Goal: Task Accomplishment & Management: Complete application form

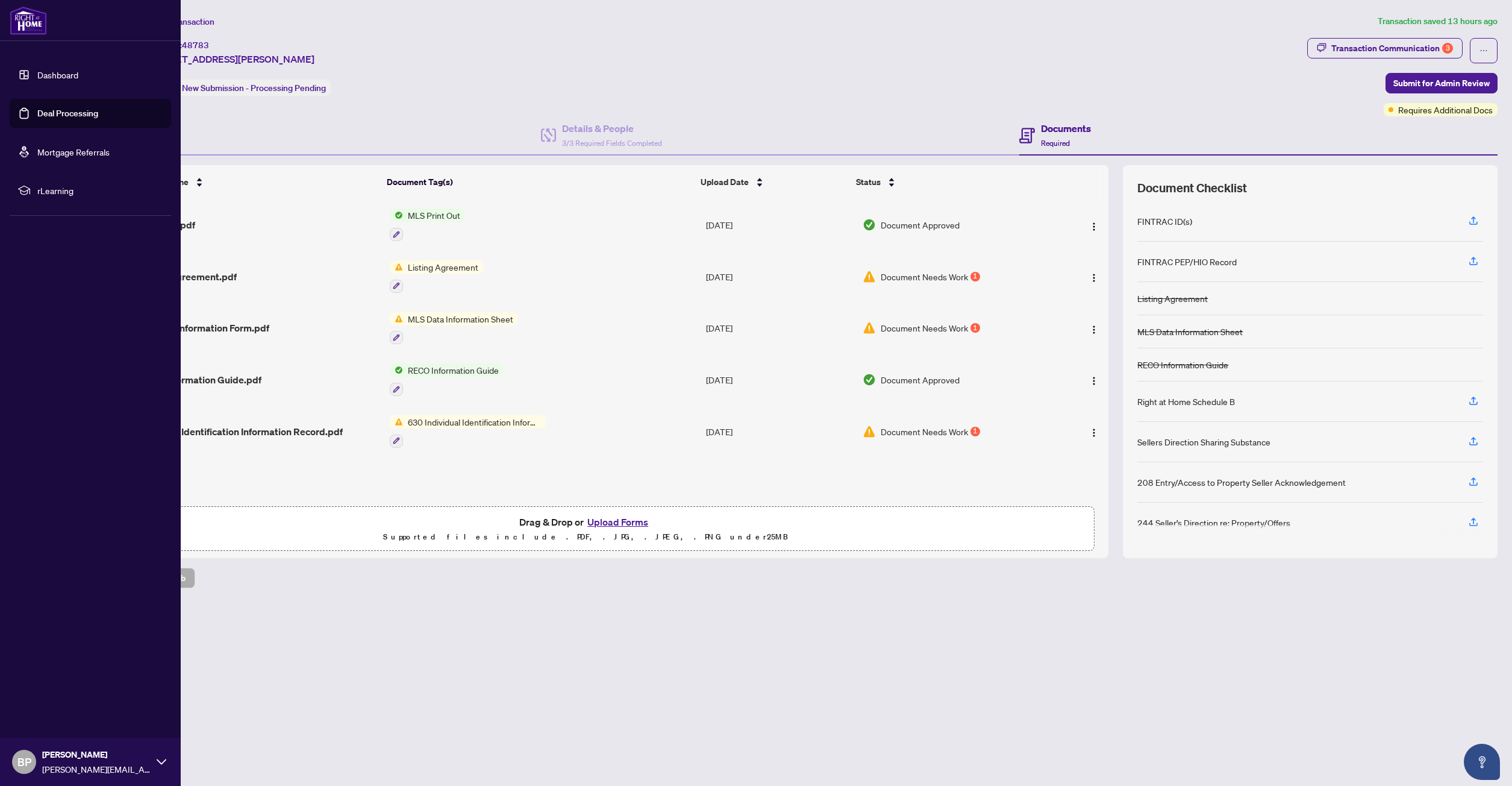
click at [63, 69] on link "Dashboard" at bounding box center [57, 75] width 41 height 11
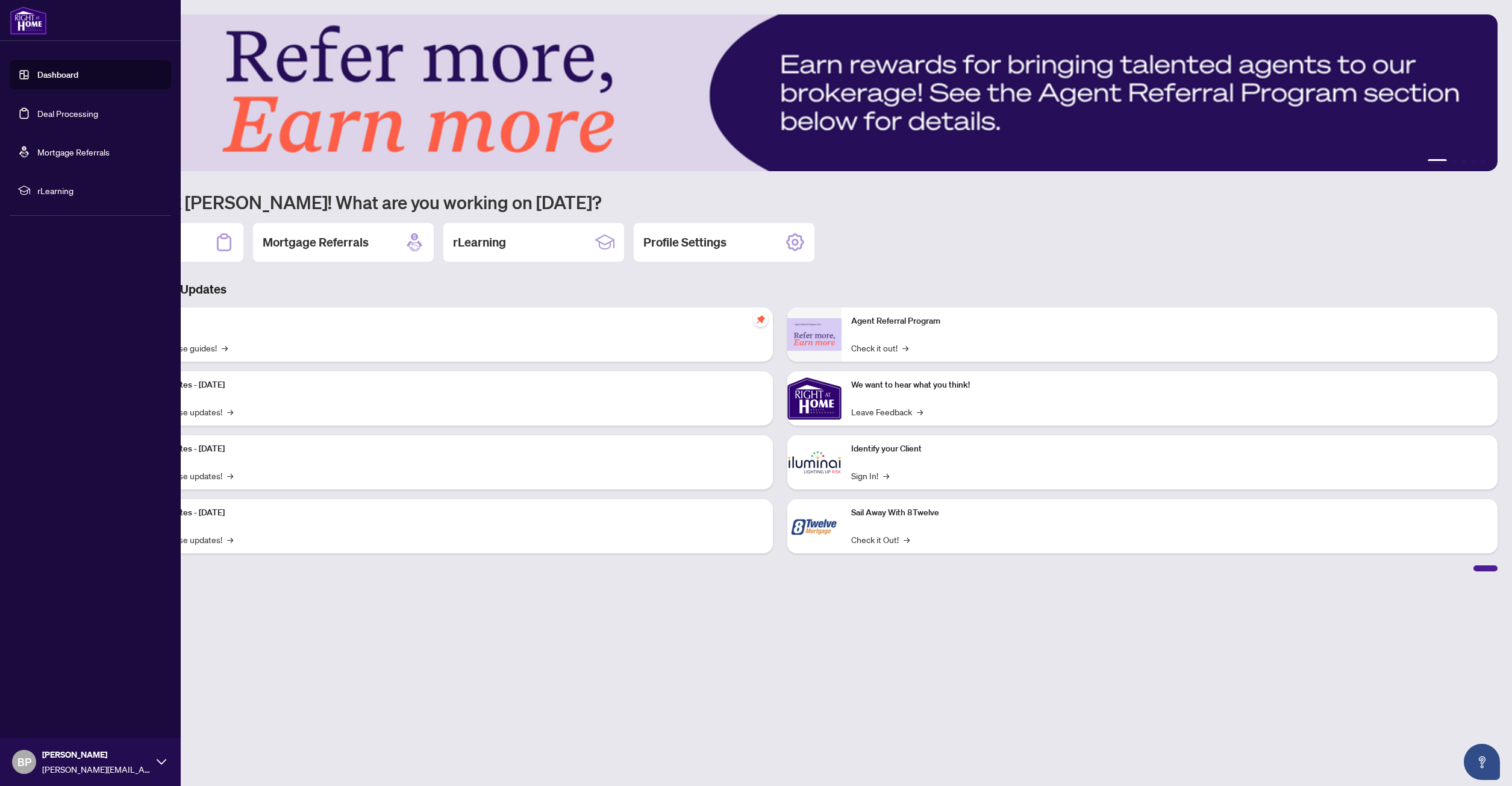
click at [44, 113] on link "Deal Processing" at bounding box center [67, 114] width 61 height 11
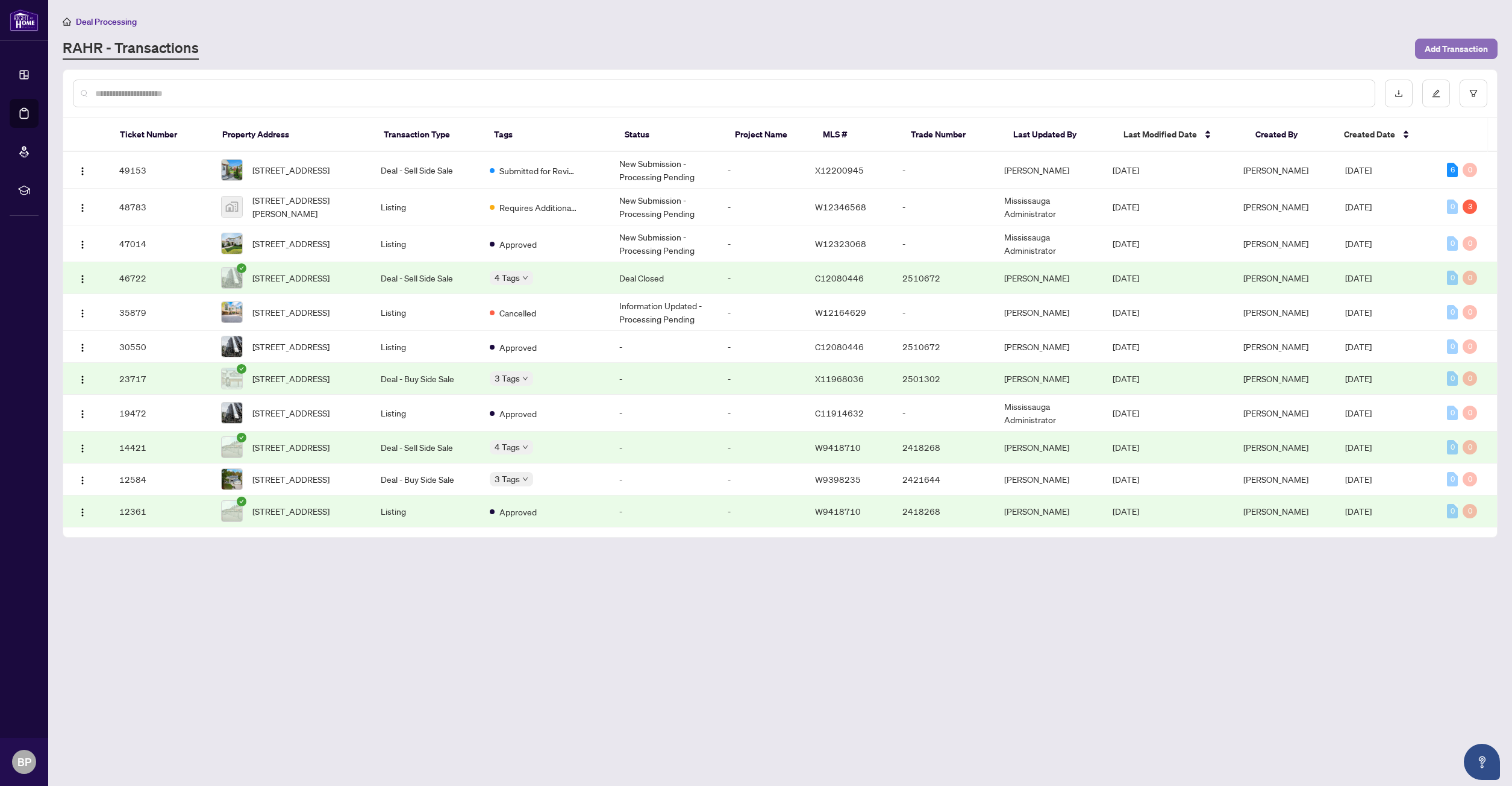
click at [1458, 46] on span "Add Transaction" at bounding box center [1457, 48] width 64 height 19
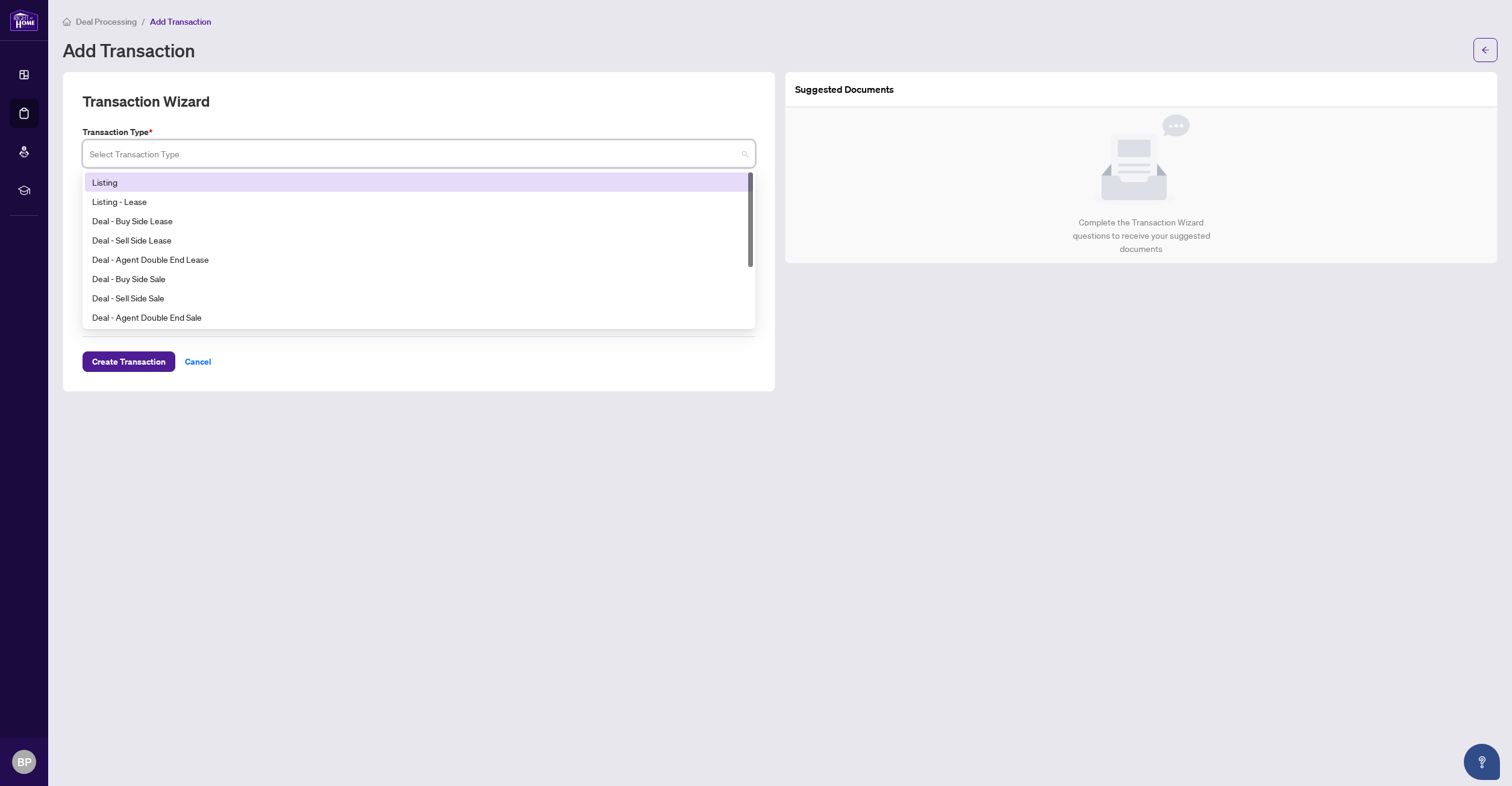
click at [153, 149] on input "search" at bounding box center [413, 154] width 648 height 26
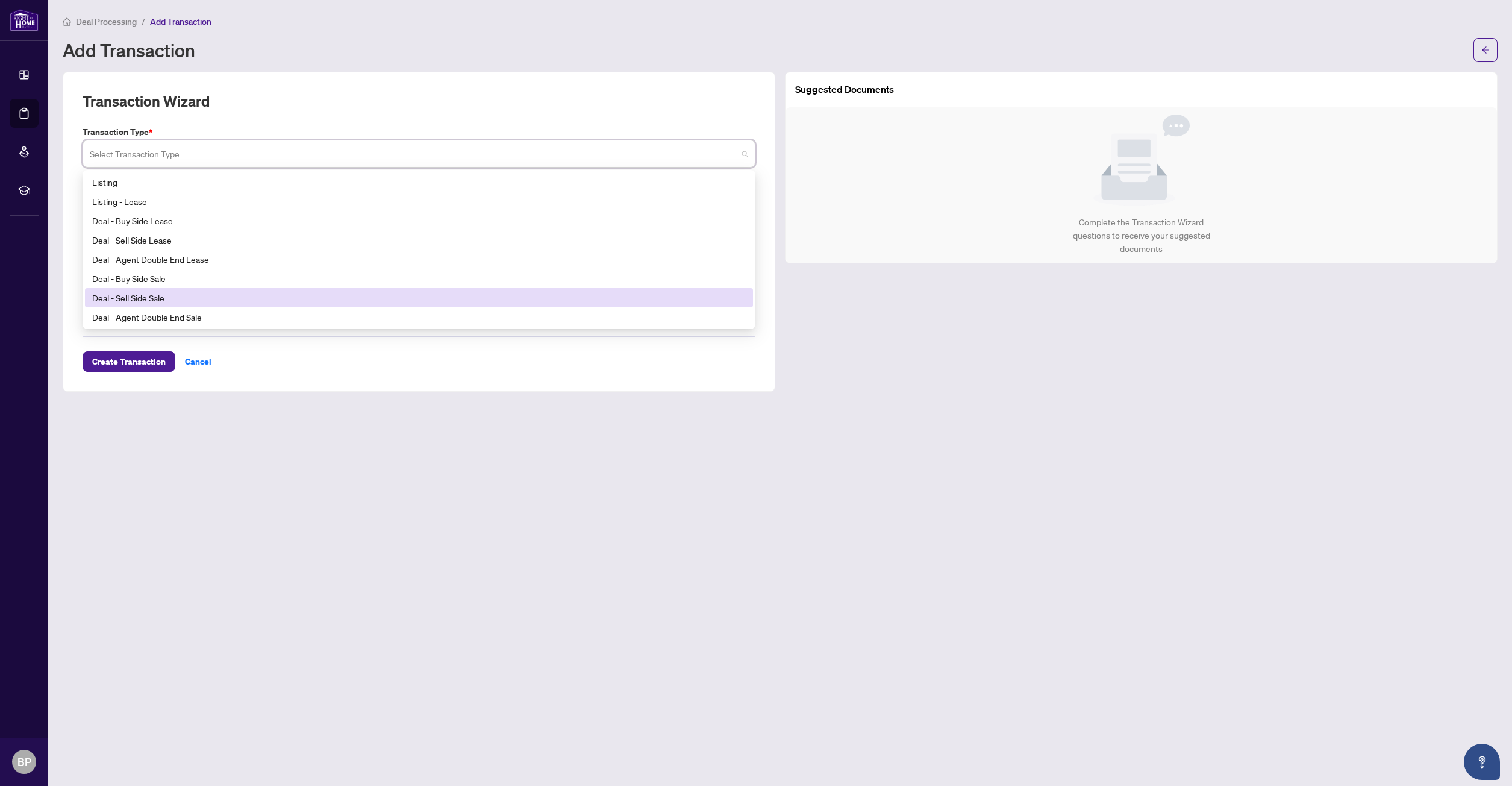
click at [175, 300] on div "Deal - Sell Side Sale" at bounding box center [418, 297] width 653 height 14
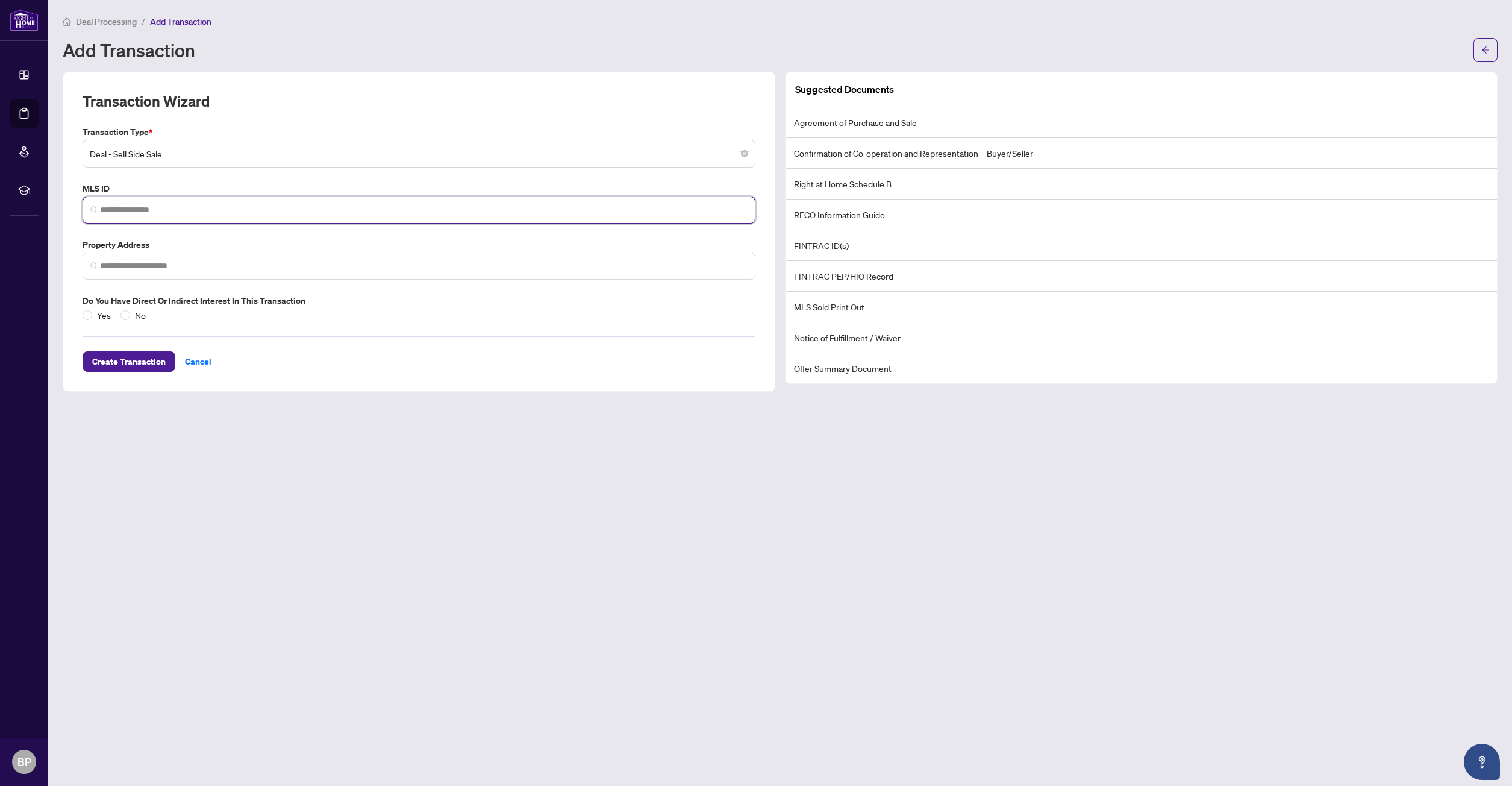
click at [137, 206] on input "search" at bounding box center [423, 210] width 648 height 13
paste input "*********"
type input "*********"
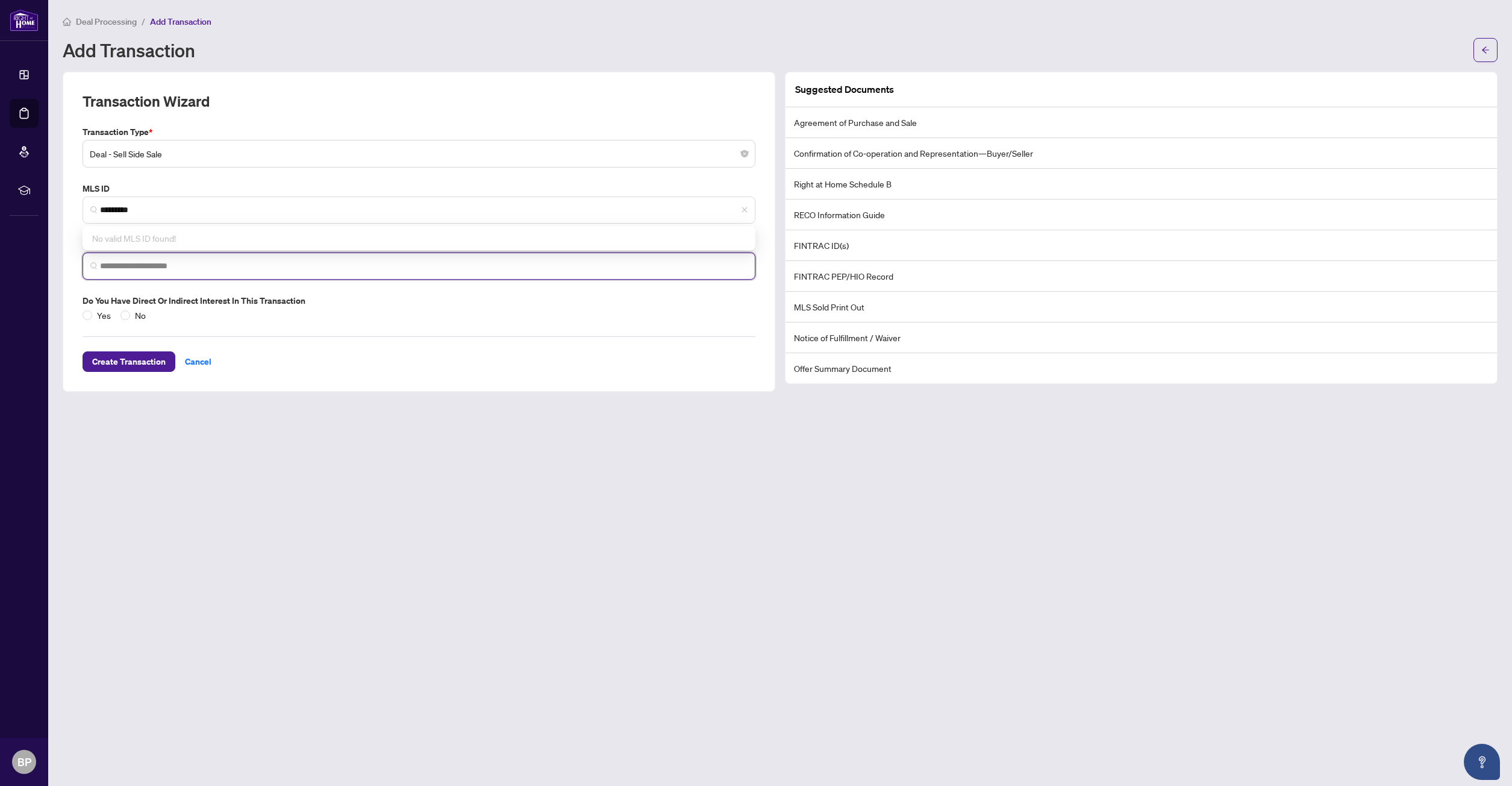
click at [180, 264] on input "search" at bounding box center [423, 266] width 648 height 13
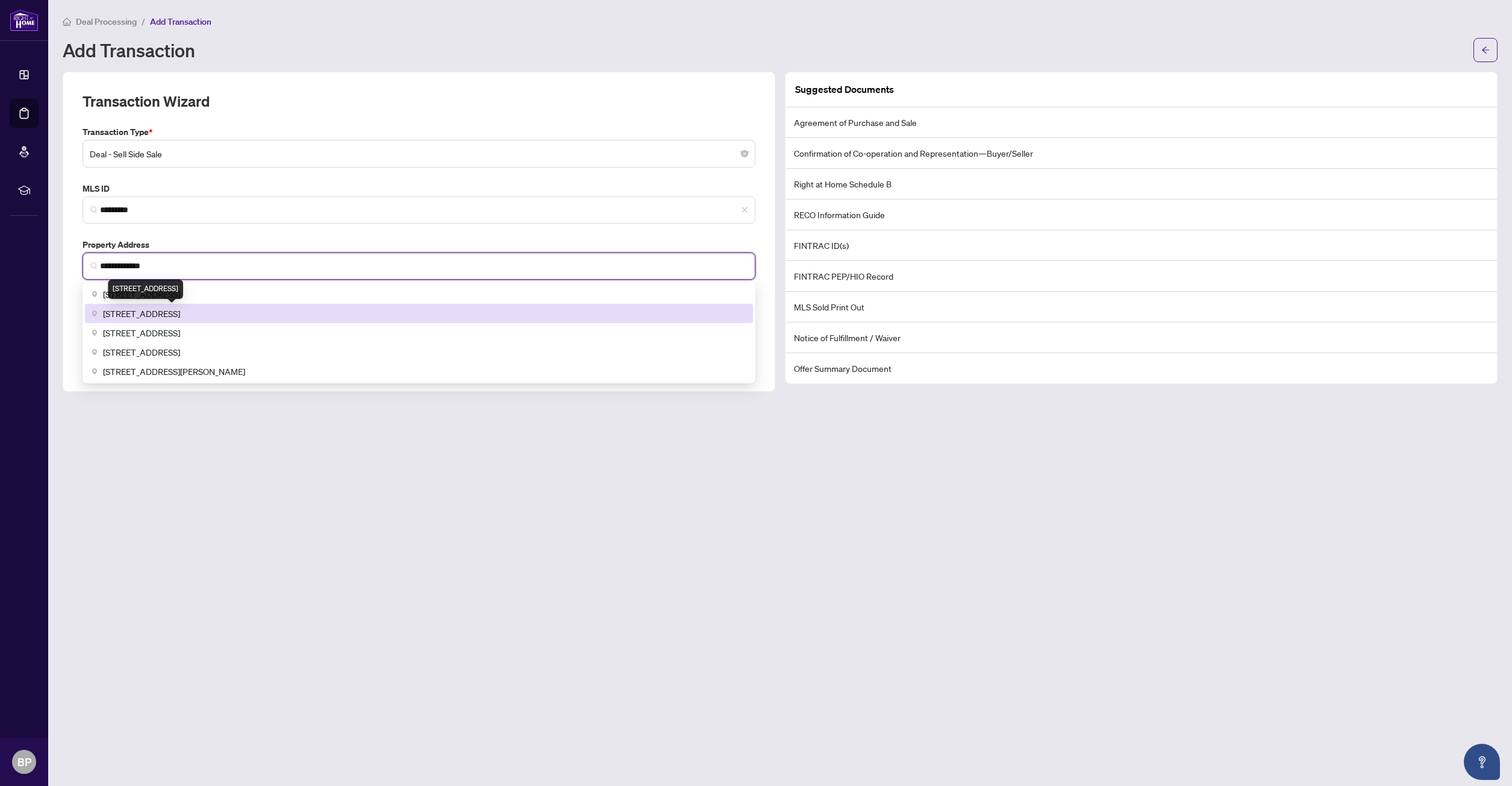
click at [180, 315] on span "[STREET_ADDRESS]" at bounding box center [141, 313] width 77 height 14
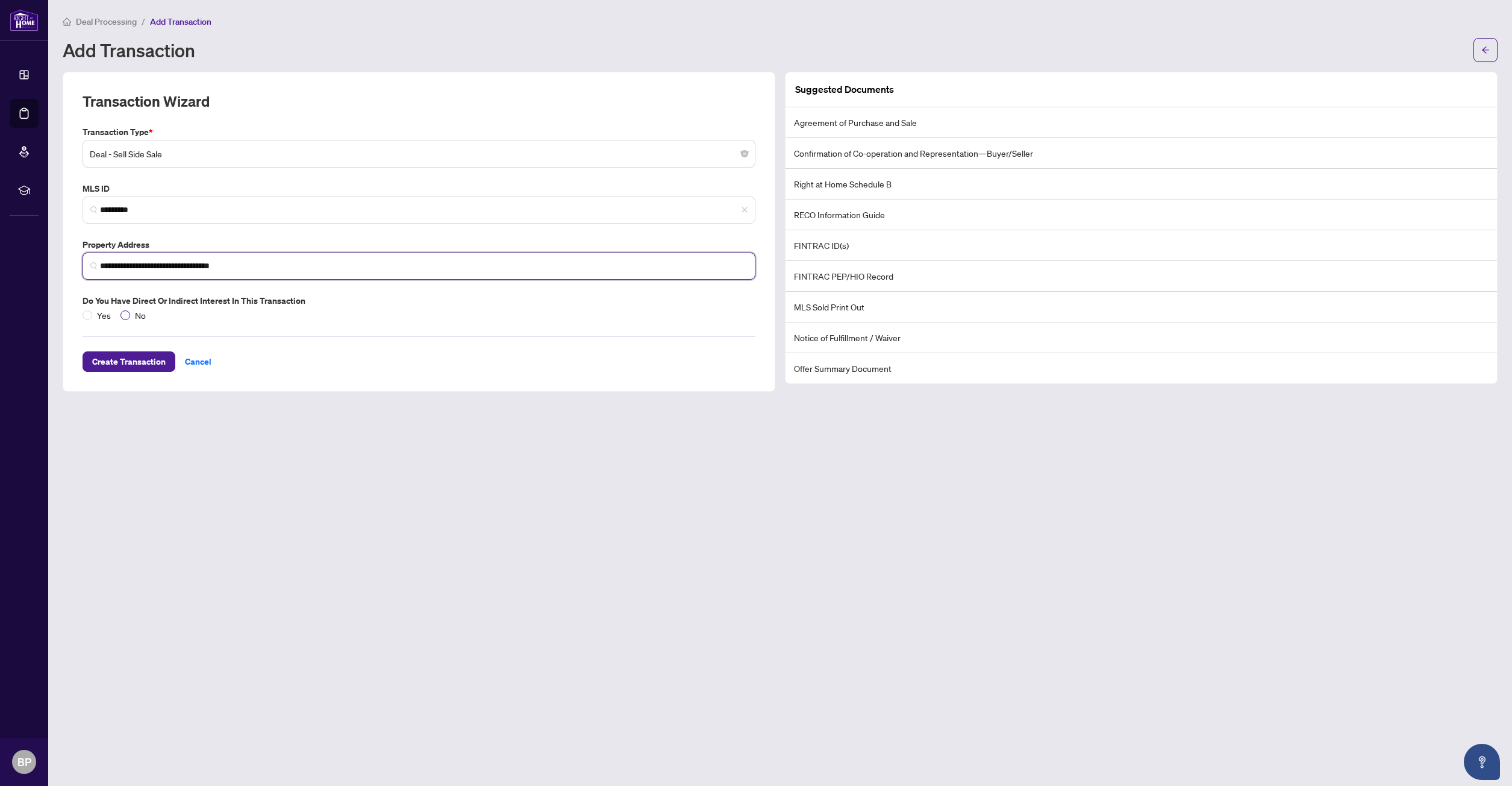
type input "**********"
click at [134, 313] on span "No" at bounding box center [140, 314] width 21 height 14
click at [144, 360] on span "Create Transaction" at bounding box center [128, 361] width 74 height 19
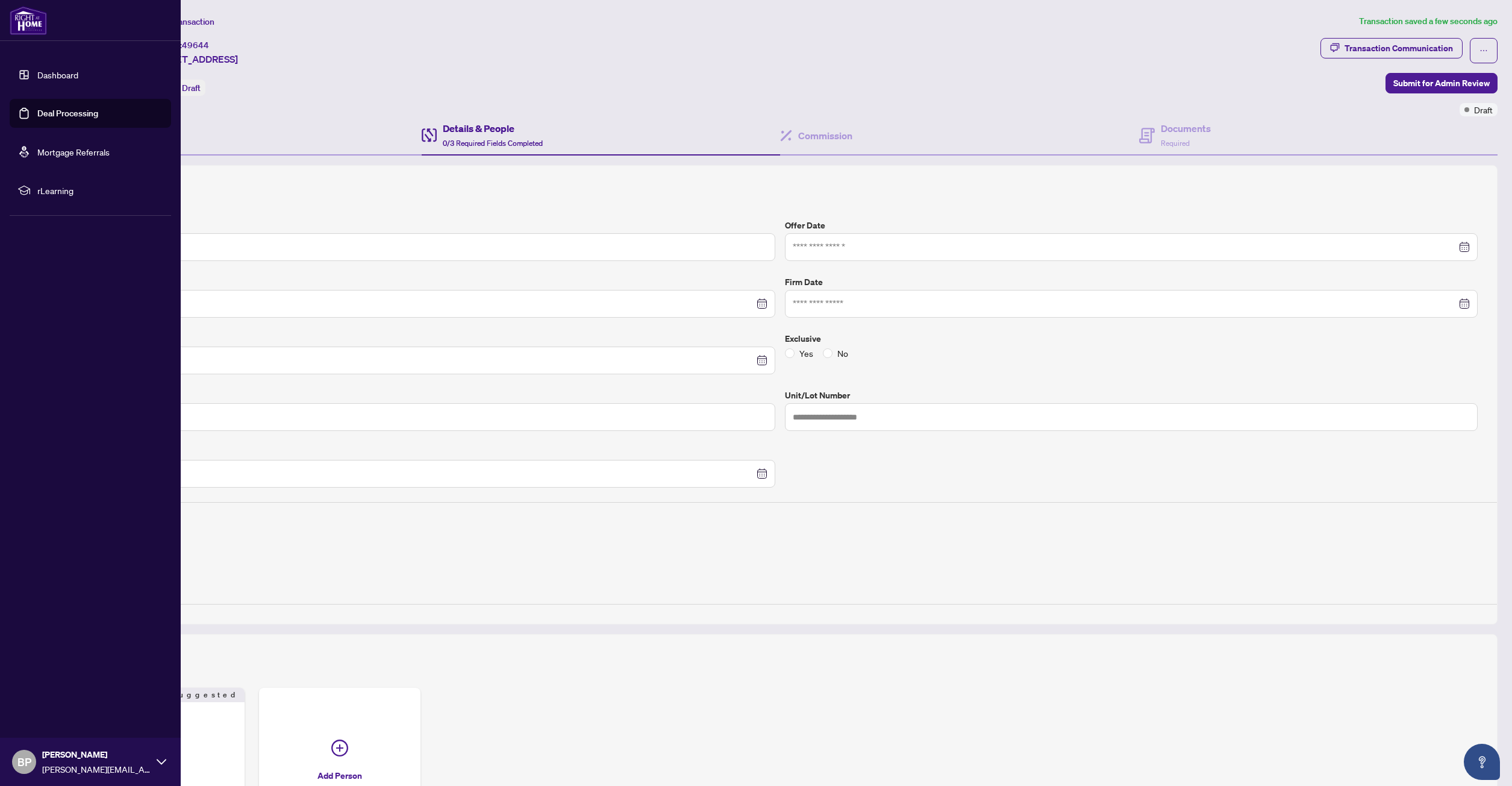
click at [53, 108] on link "Deal Processing" at bounding box center [67, 114] width 61 height 11
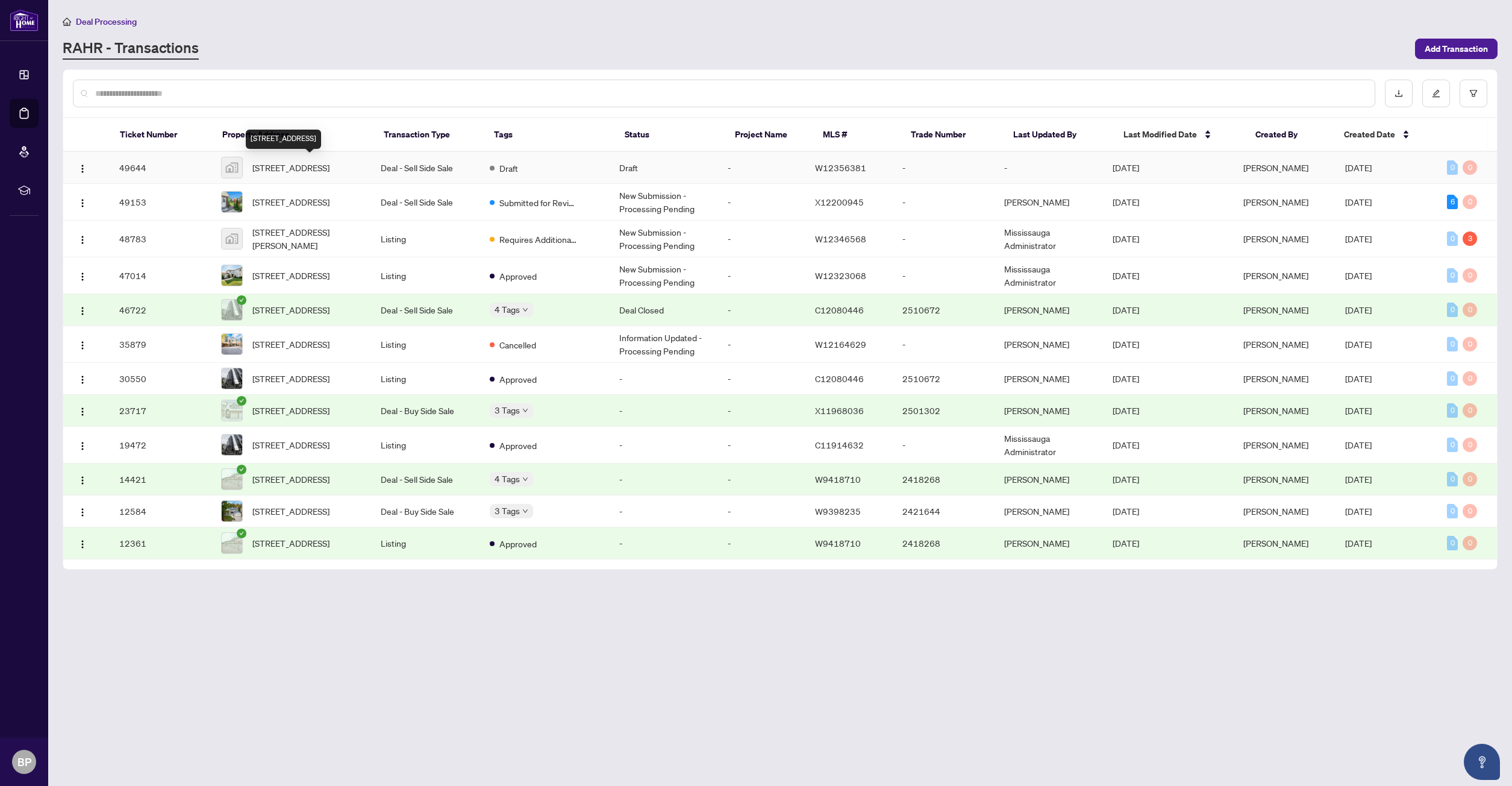
click at [293, 170] on span "[STREET_ADDRESS]" at bounding box center [291, 167] width 77 height 14
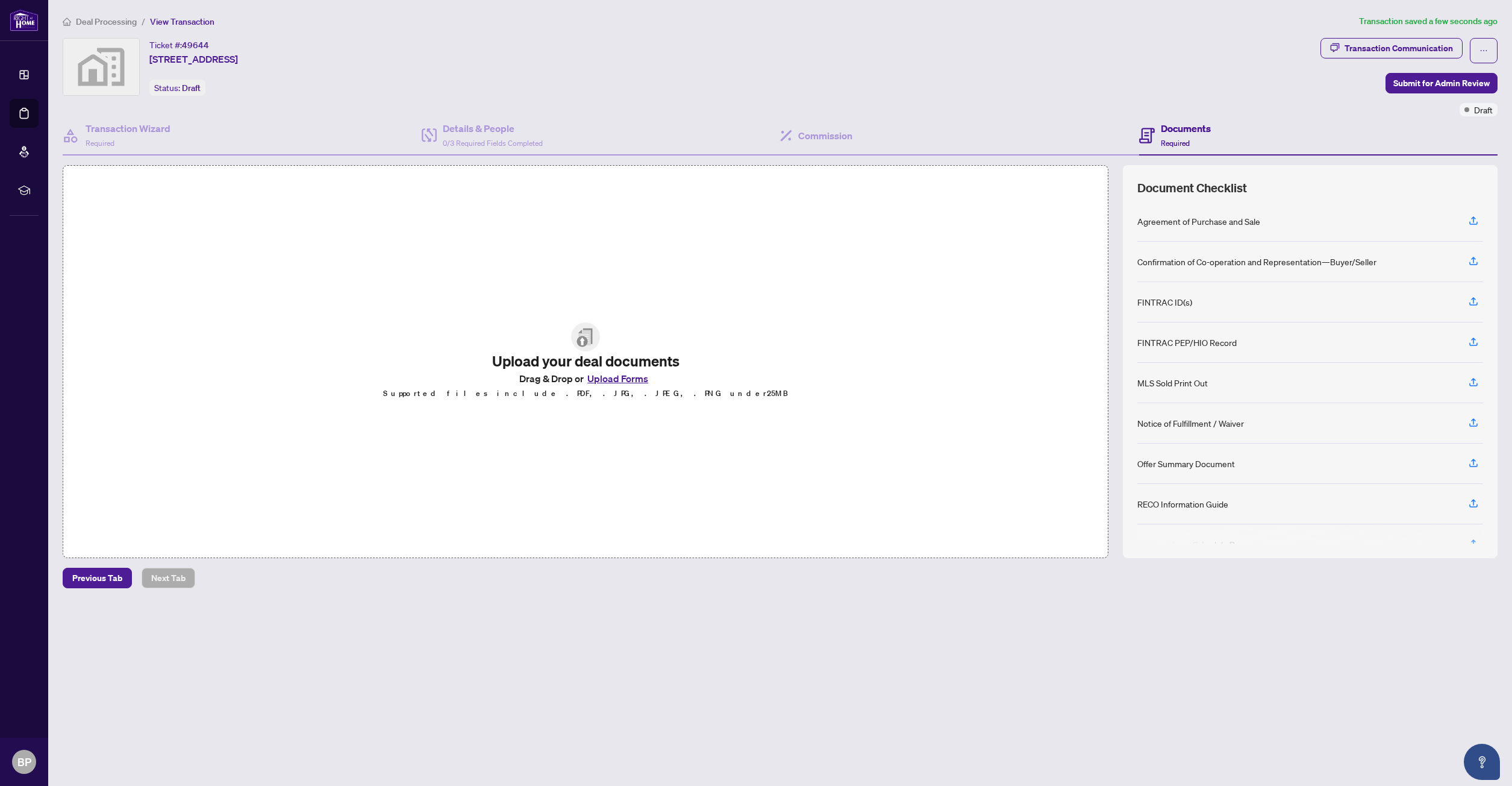
click at [612, 376] on button "Upload Forms" at bounding box center [617, 378] width 68 height 15
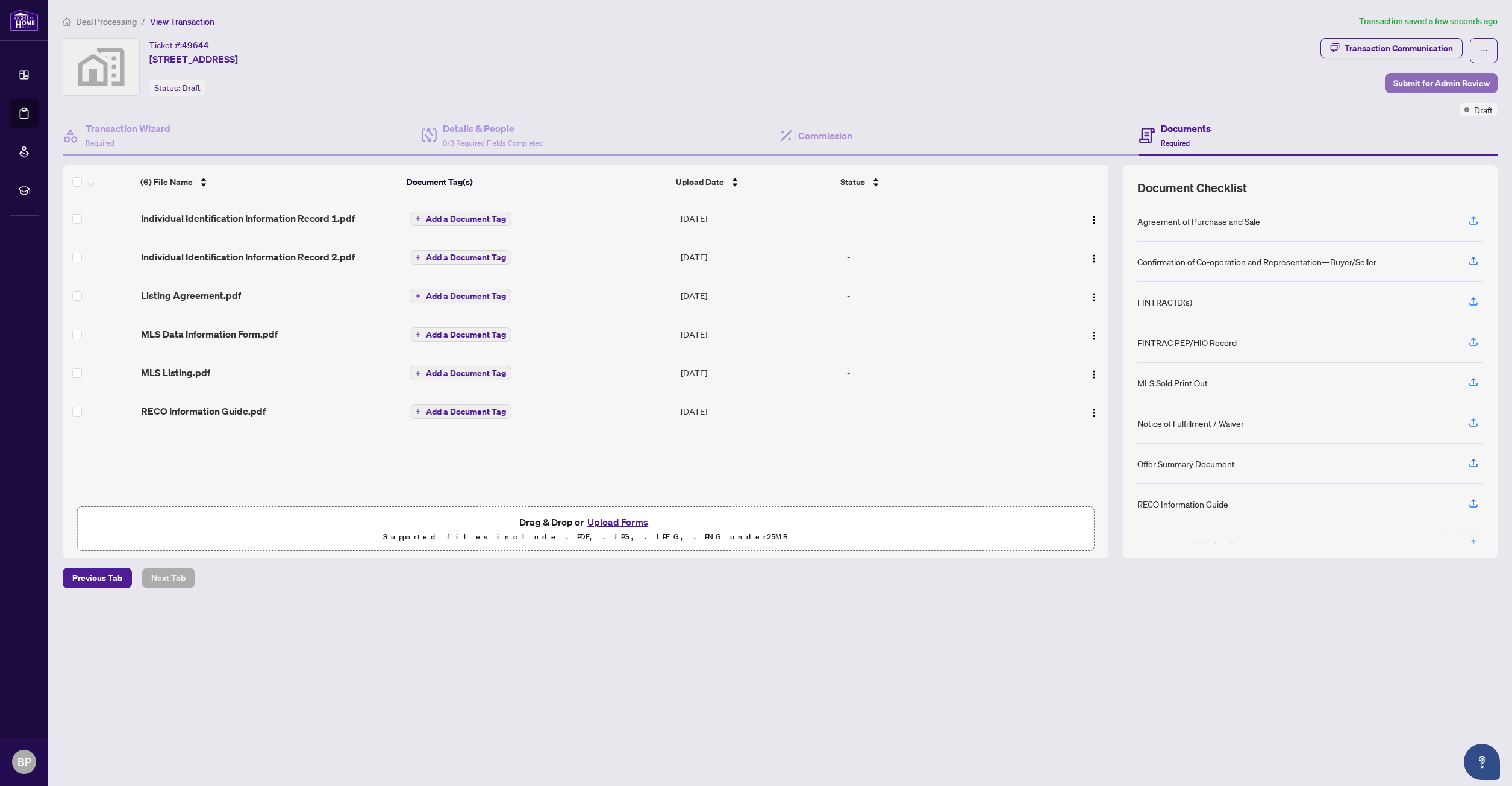
click at [1426, 83] on span "Submit for Admin Review" at bounding box center [1442, 83] width 96 height 19
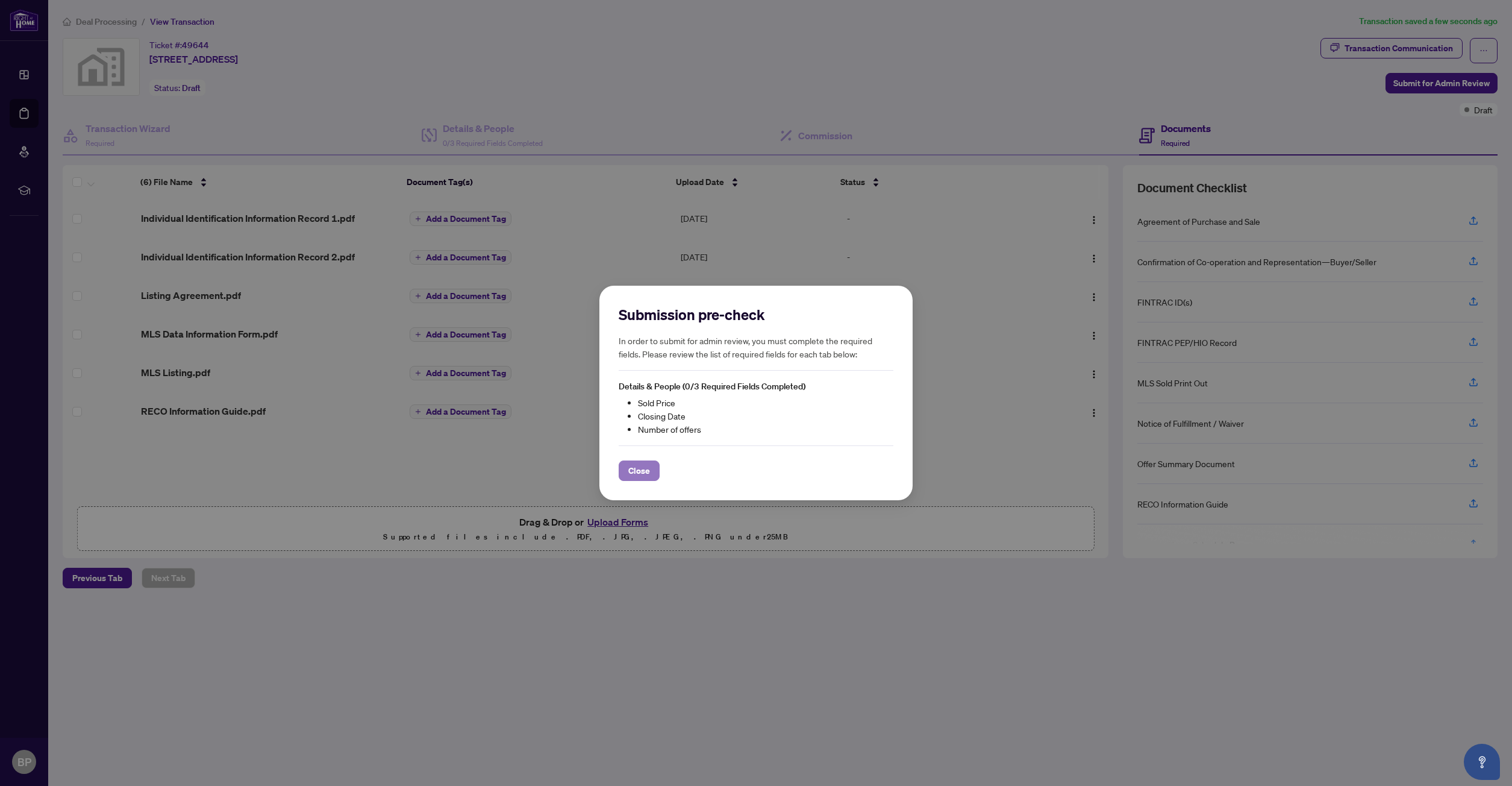
click at [641, 474] on span "Close" at bounding box center [640, 470] width 22 height 19
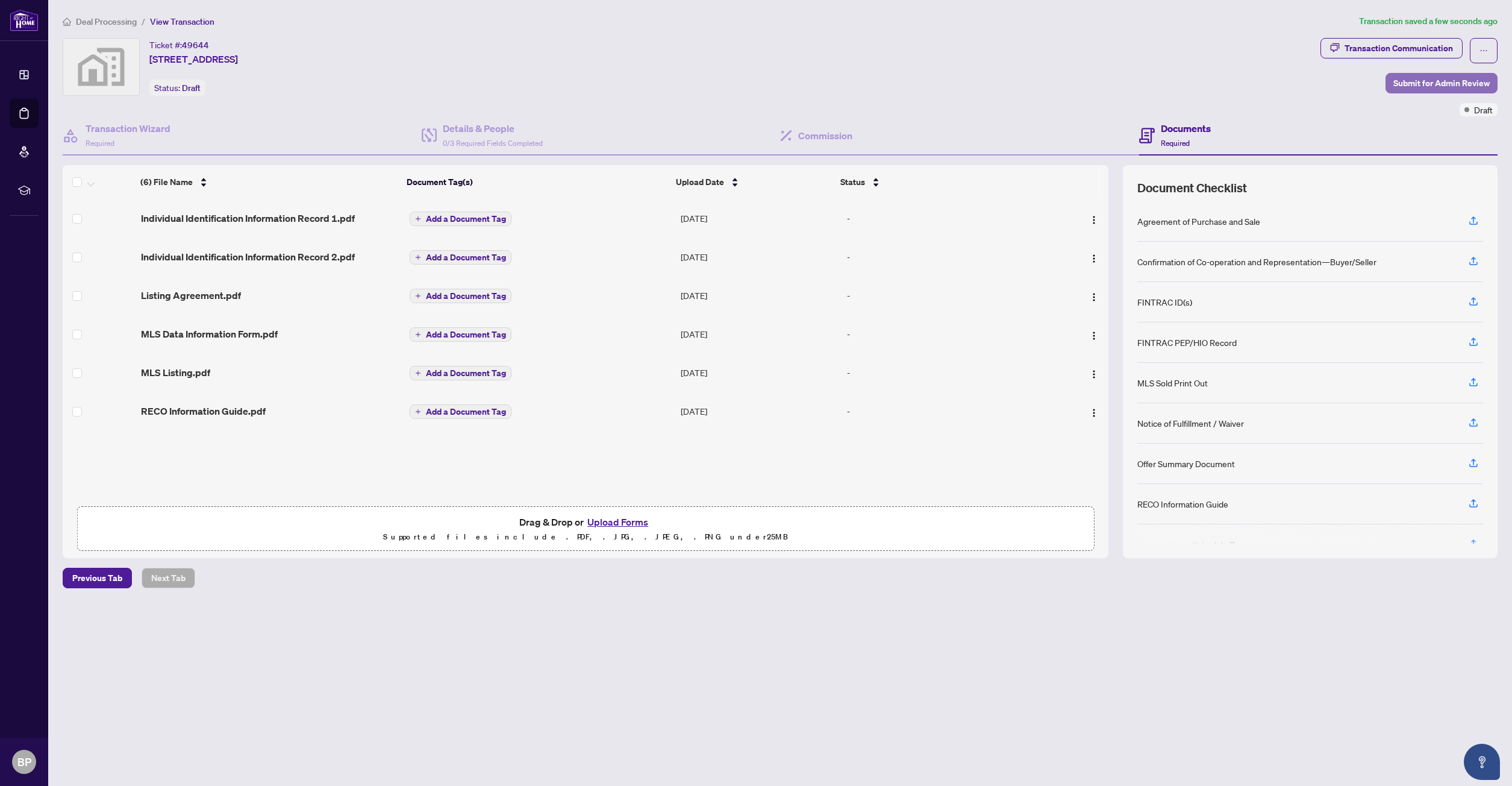
click at [1435, 83] on span "Submit for Admin Review" at bounding box center [1442, 83] width 96 height 19
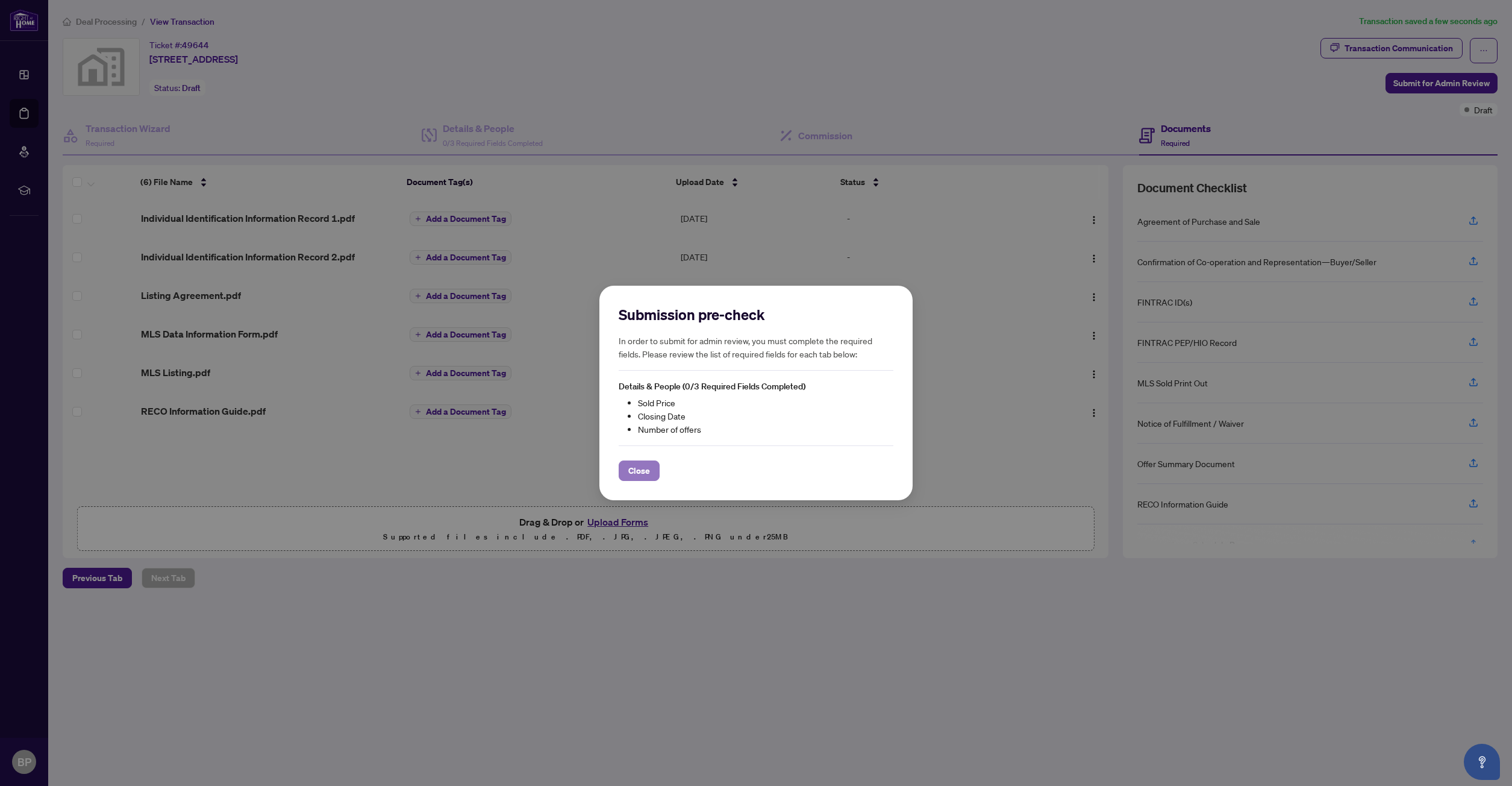
click at [635, 469] on span "Close" at bounding box center [640, 470] width 22 height 19
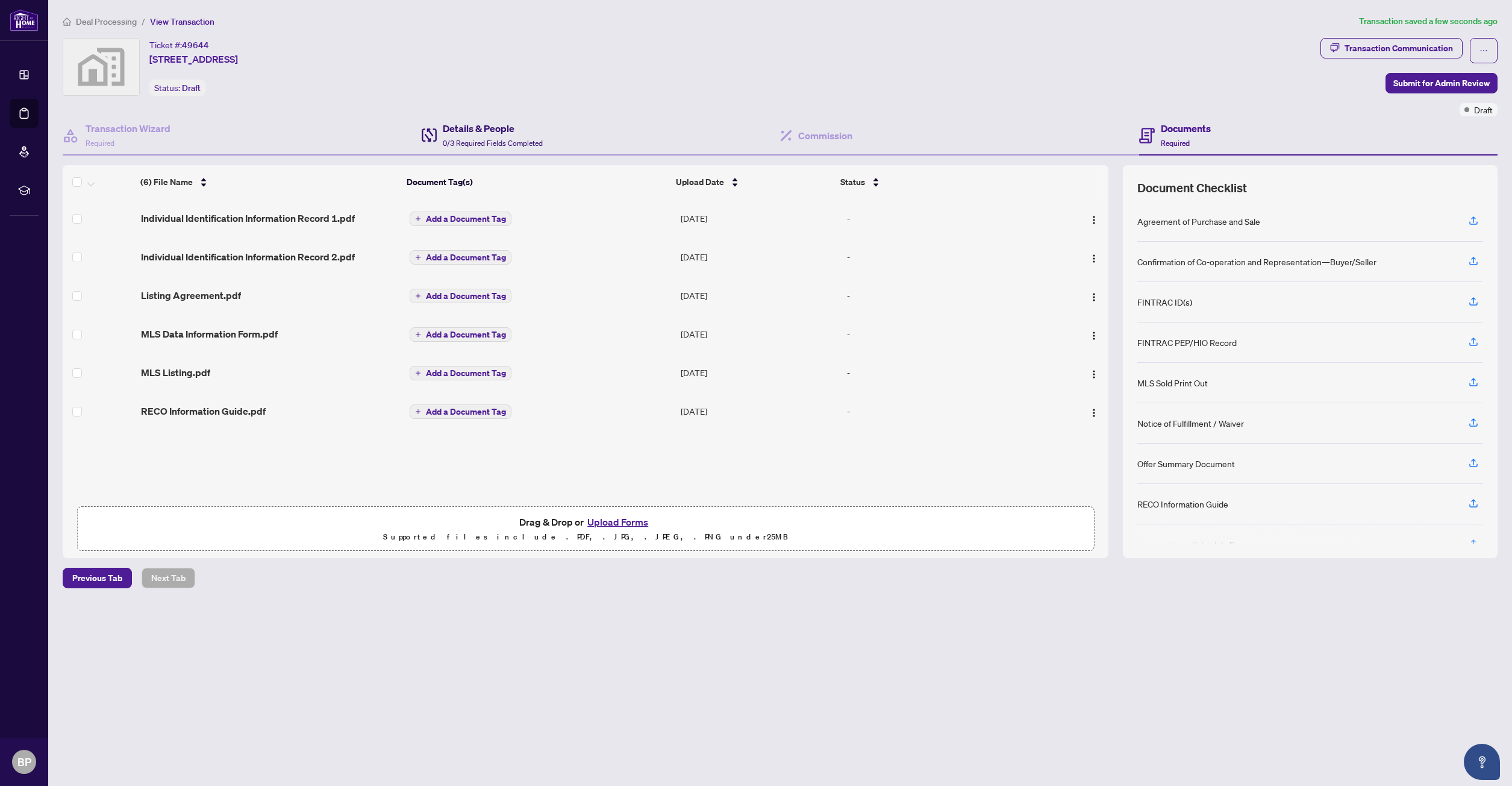
click at [493, 138] on span "0/3 Required Fields Completed" at bounding box center [492, 143] width 100 height 9
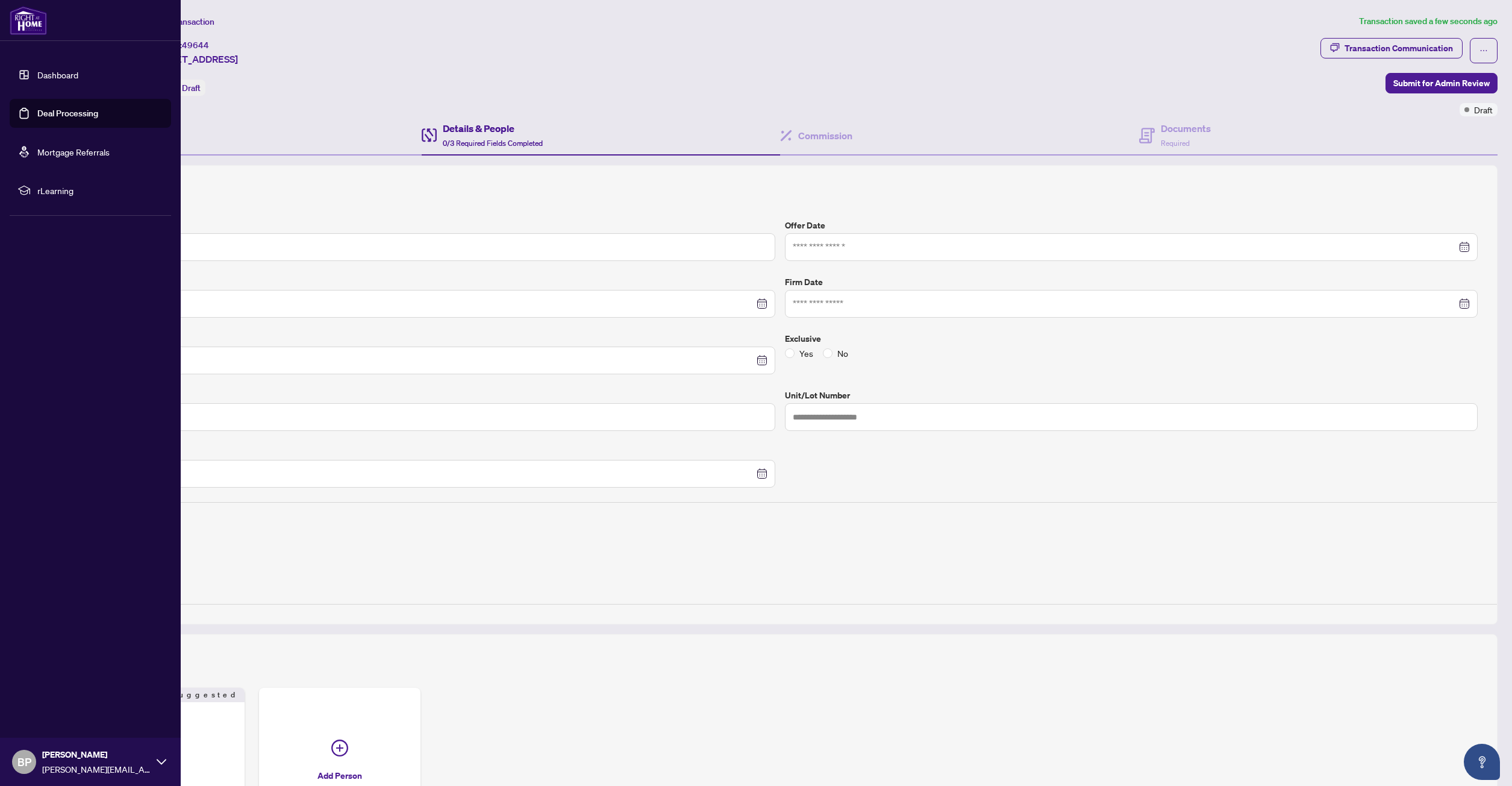
click at [70, 114] on link "Deal Processing" at bounding box center [67, 114] width 61 height 11
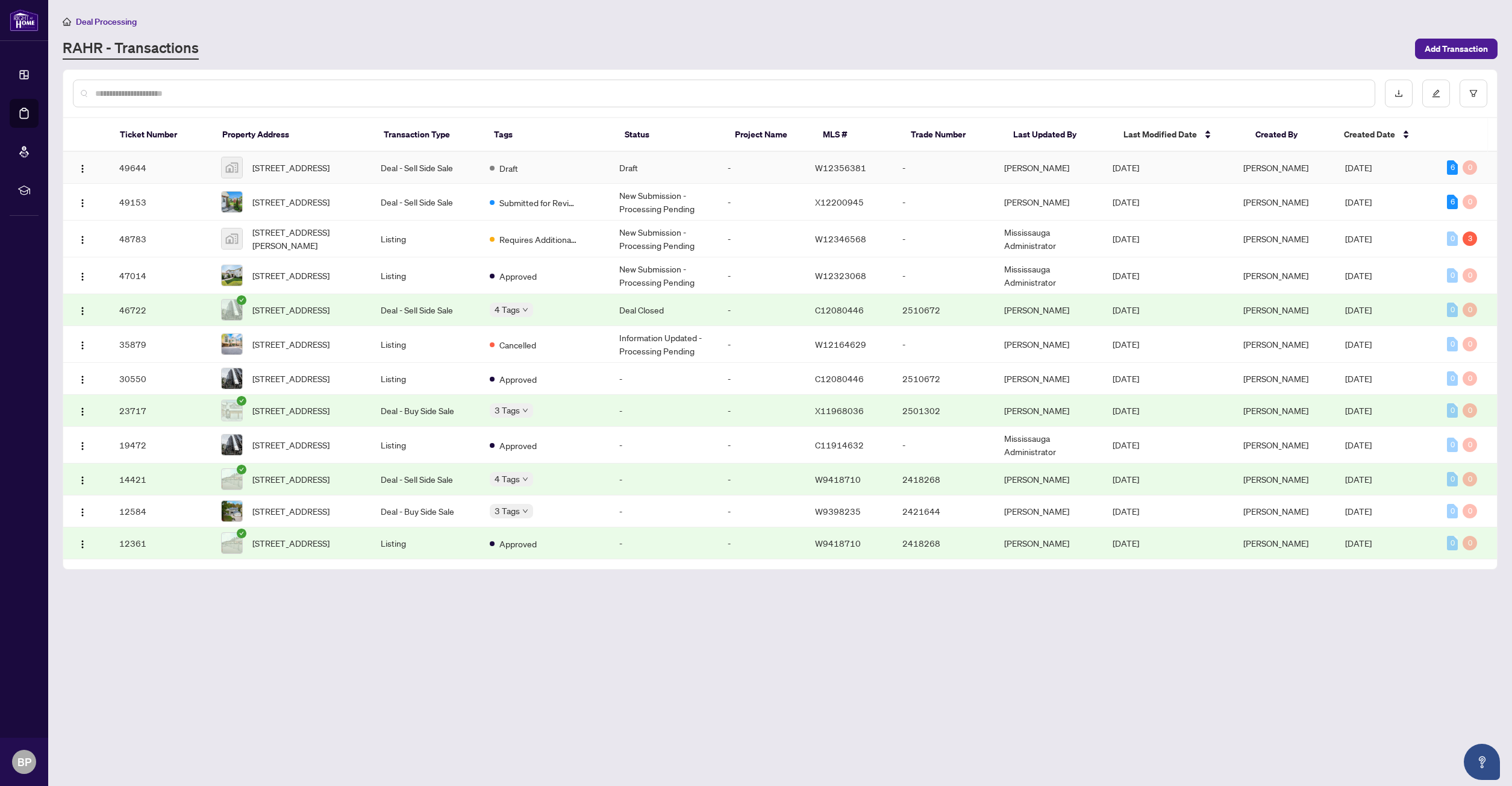
click at [402, 173] on td "Deal - Sell Side Sale" at bounding box center [425, 167] width 109 height 32
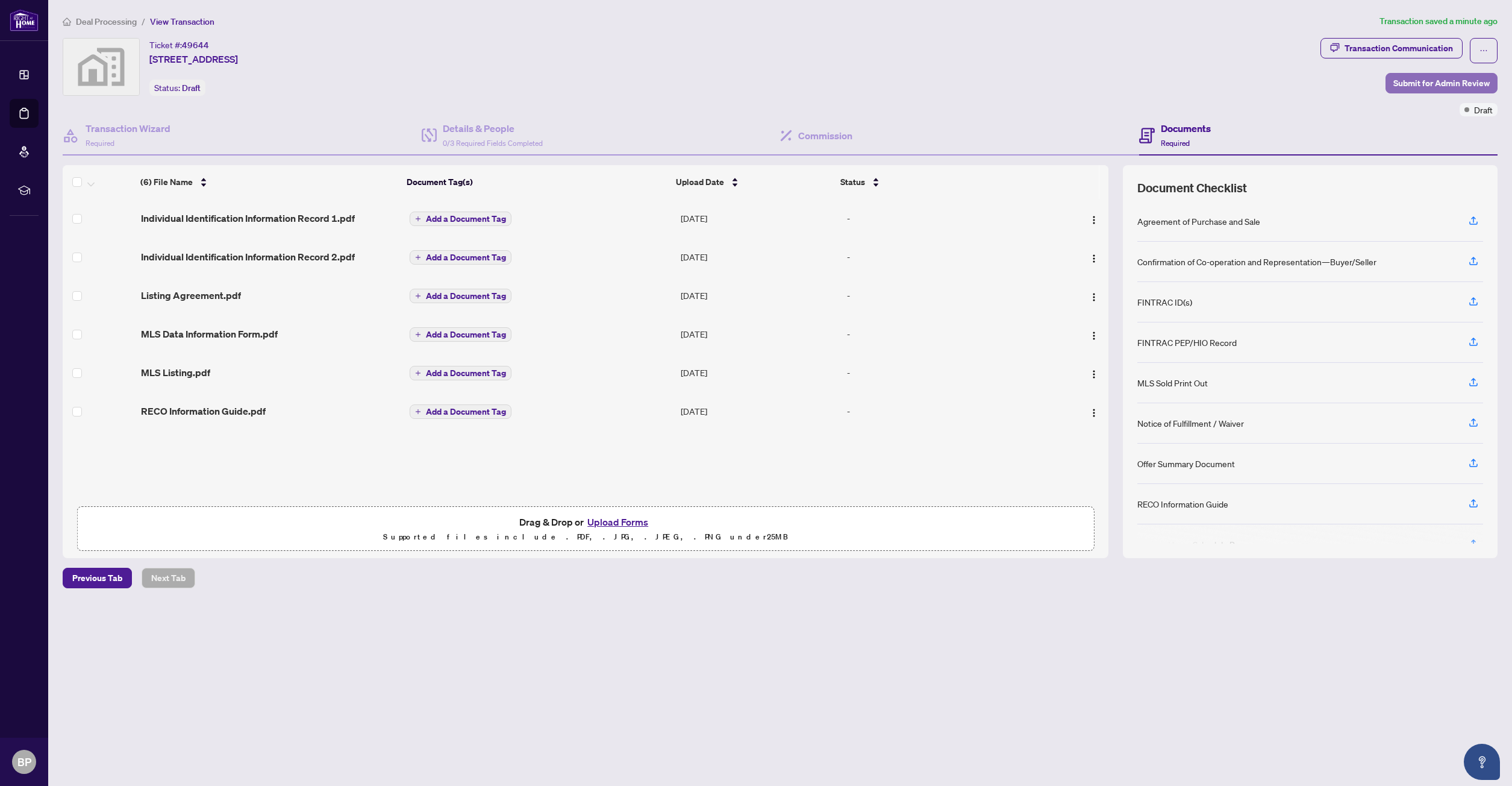
click at [1457, 79] on span "Submit for Admin Review" at bounding box center [1442, 83] width 96 height 19
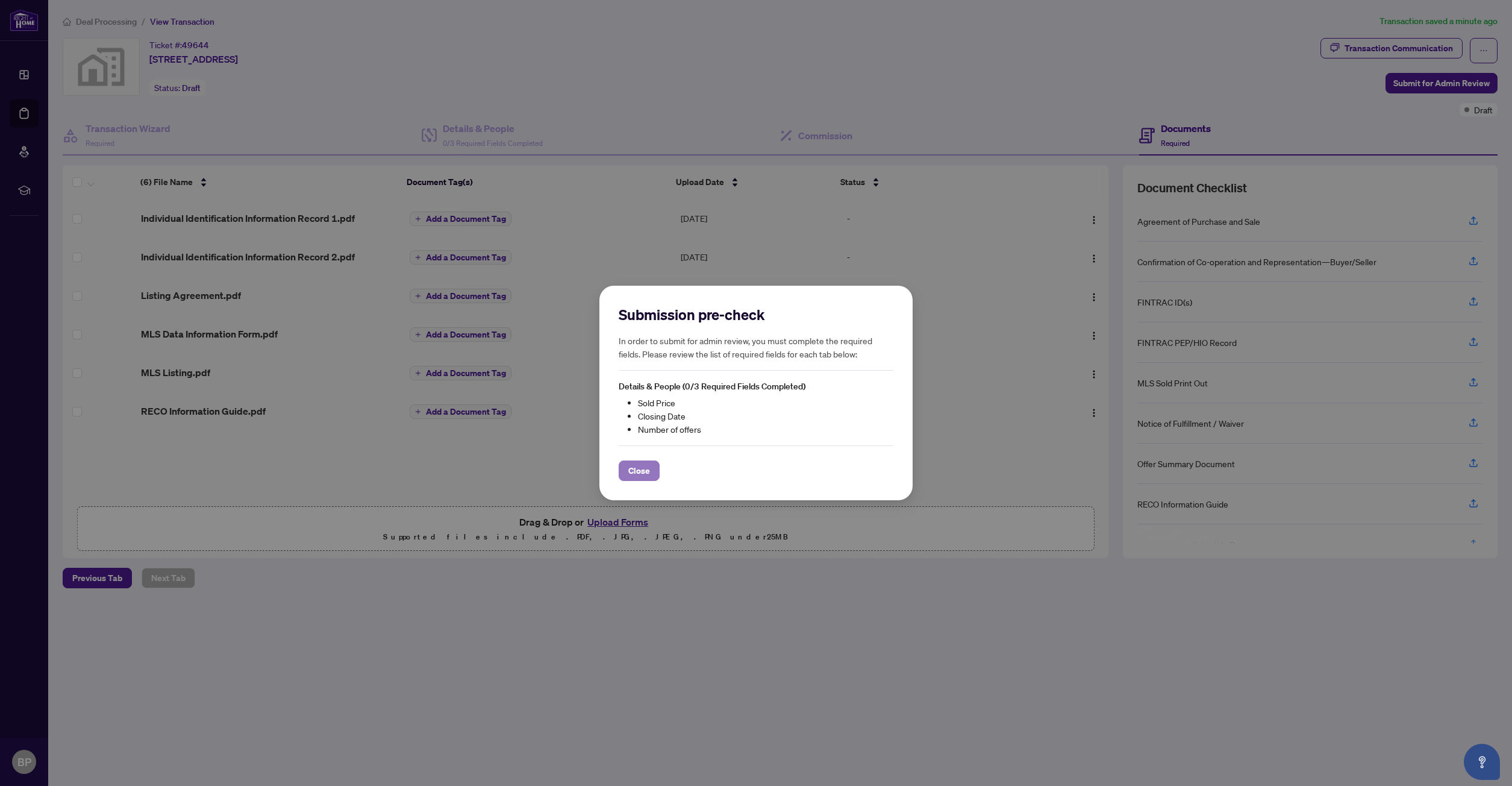
click at [629, 473] on span "Close" at bounding box center [640, 470] width 22 height 19
